Goal: Task Accomplishment & Management: Manage account settings

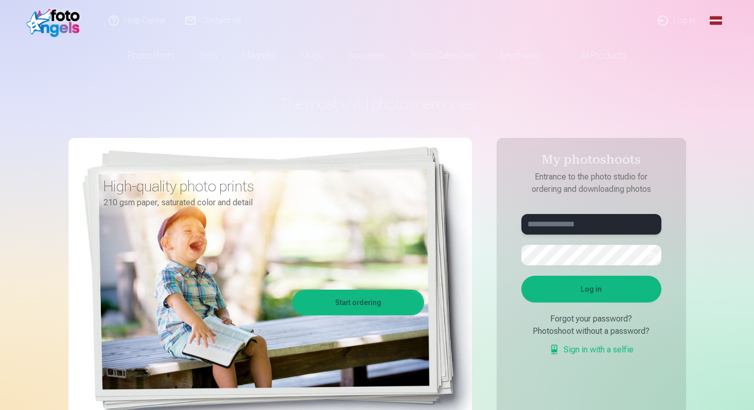
click at [560, 230] on input "text" at bounding box center [591, 224] width 140 height 21
type input "**********"
click at [628, 281] on button "Log in" at bounding box center [591, 289] width 140 height 27
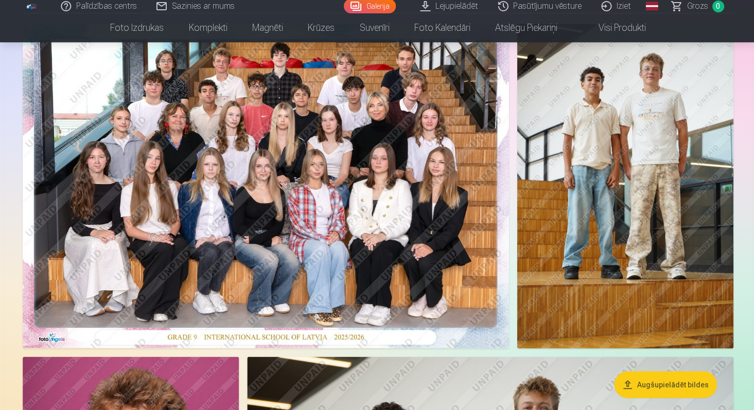
scroll to position [89, 0]
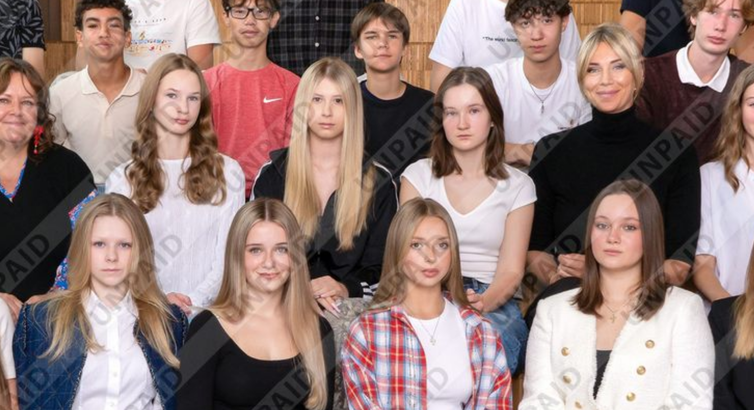
drag, startPoint x: 280, startPoint y: 122, endPoint x: 261, endPoint y: 121, distance: 19.6
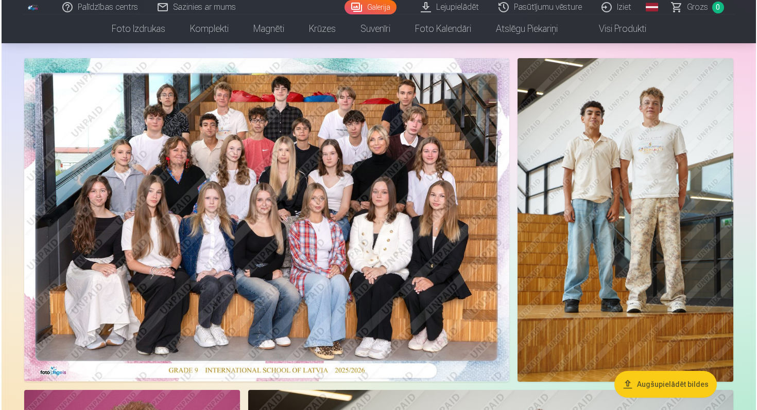
scroll to position [54, 0]
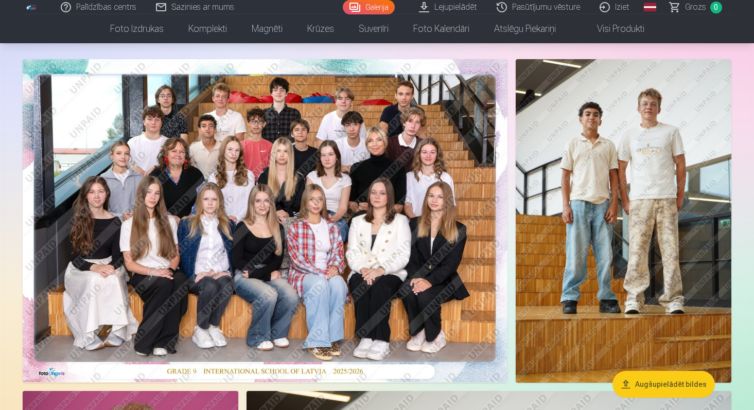
click at [655, 160] on img at bounding box center [624, 221] width 216 height 324
